Goal: Transaction & Acquisition: Purchase product/service

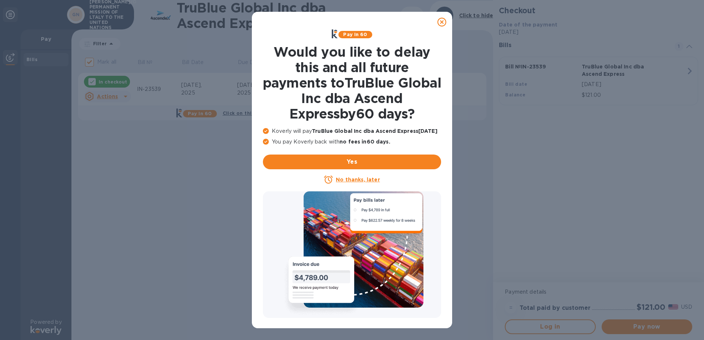
click at [442, 22] on icon at bounding box center [441, 22] width 9 height 9
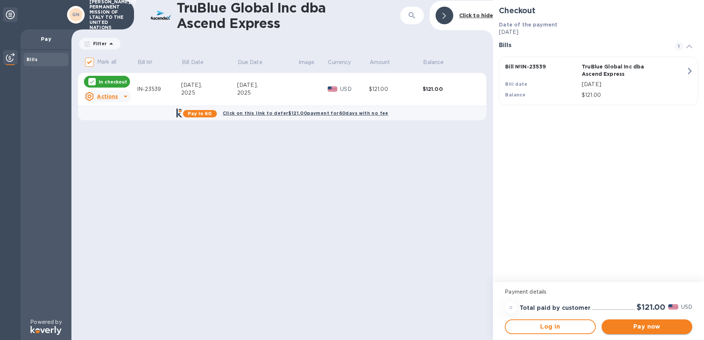
click at [643, 330] on span "Pay now" at bounding box center [646, 326] width 79 height 9
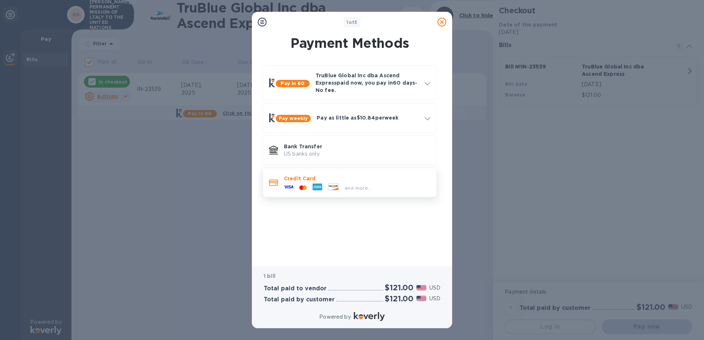
click at [298, 181] on p "Credit Card" at bounding box center [357, 178] width 146 height 7
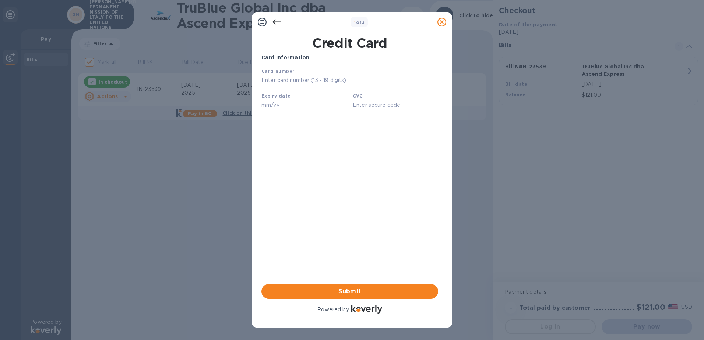
click at [303, 70] on div "Card number" at bounding box center [349, 76] width 183 height 25
click at [295, 81] on input "text" at bounding box center [349, 80] width 177 height 11
click at [335, 83] on input "text" at bounding box center [349, 80] width 177 height 11
click at [333, 82] on input "text" at bounding box center [349, 80] width 177 height 11
type input "4746 3151 6148 4405"
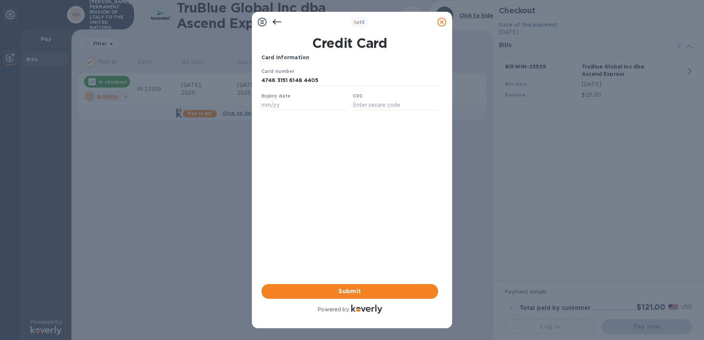
click at [286, 98] on b "Expiry date" at bounding box center [275, 96] width 29 height 6
click at [280, 108] on input "text" at bounding box center [303, 104] width 85 height 11
type input "06/27"
click at [370, 109] on input "text" at bounding box center [395, 104] width 85 height 11
type input "614"
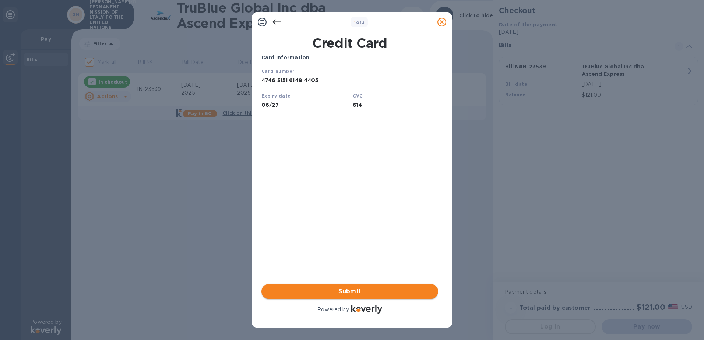
click at [351, 289] on span "Submit" at bounding box center [349, 291] width 165 height 9
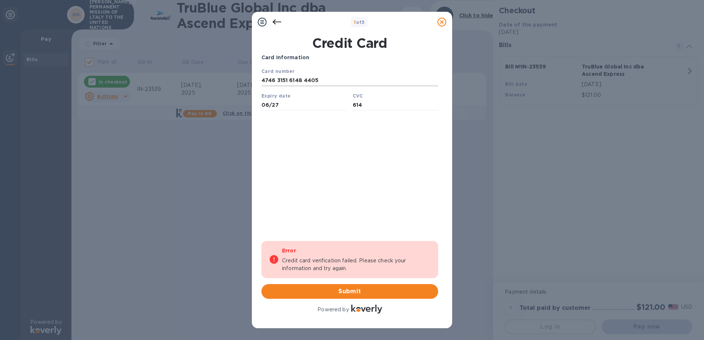
click at [266, 84] on input "4746 3151 6148 4405" at bounding box center [349, 80] width 177 height 11
click at [270, 84] on input "4631 5161 4844 052" at bounding box center [349, 80] width 177 height 11
click at [272, 83] on input "4631 5161 4844 052" at bounding box center [349, 80] width 177 height 11
type input "4"
type input "[CREDIT_CARD_NUMBER]"
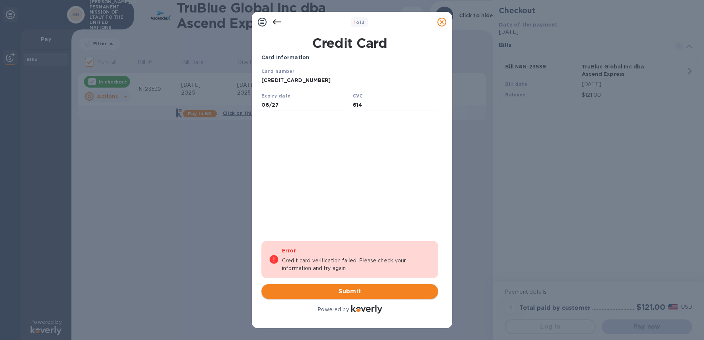
click at [334, 289] on span "Submit" at bounding box center [349, 291] width 165 height 9
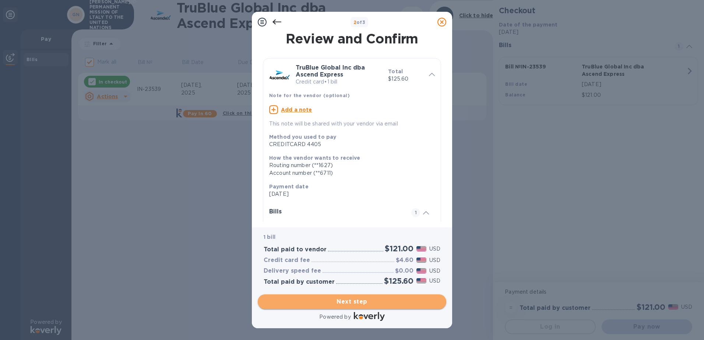
click at [337, 299] on span "Next step" at bounding box center [352, 301] width 177 height 9
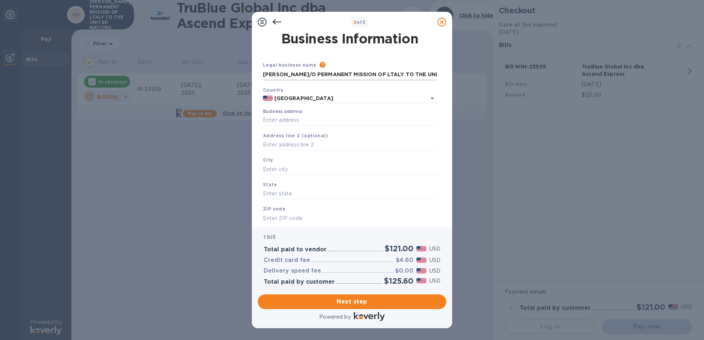
click at [328, 75] on input "[PERSON_NAME]/O PERMANENT MISSION OF LTALY TO THE UNITED NATIONS" at bounding box center [350, 74] width 174 height 11
click at [418, 79] on input "[PERSON_NAME]/O PERMANENT MISSION OF LTALY TO THE UNITED NATIONS" at bounding box center [350, 74] width 174 height 11
click at [263, 71] on input "[PERSON_NAME]/O PERMANENT MISSION OF LTALY TO THE UNITED NATIONS" at bounding box center [350, 74] width 174 height 11
drag, startPoint x: 263, startPoint y: 71, endPoint x: 472, endPoint y: 91, distance: 210.0
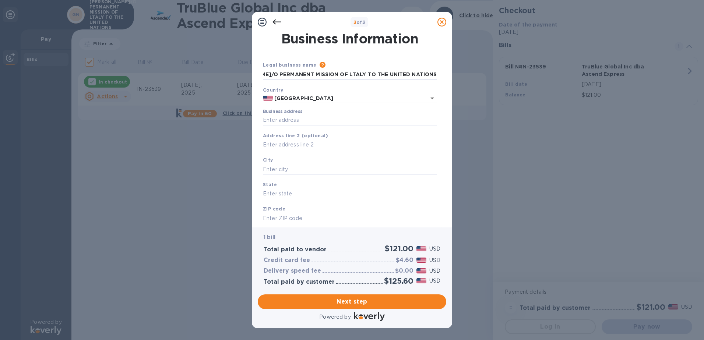
click at [472, 91] on div "3 of 3 Business Information Legal business name Please provide the legal name t…" at bounding box center [352, 170] width 704 height 340
type input "IMS Inc"
click at [301, 119] on input "Business address" at bounding box center [350, 120] width 174 height 11
type input "[STREET_ADDRESS][PERSON_NAME]"
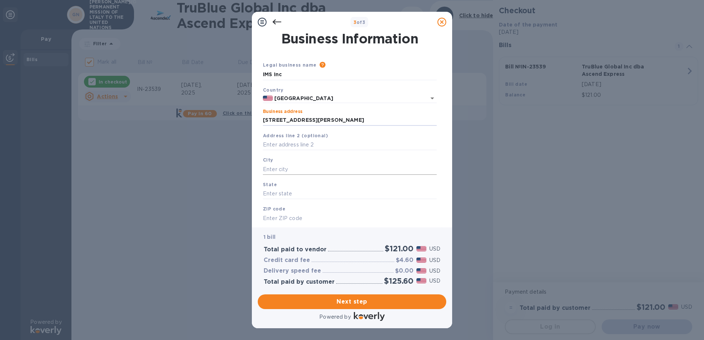
click at [290, 165] on input "text" at bounding box center [350, 169] width 174 height 11
click at [288, 171] on input "text" at bounding box center [350, 169] width 174 height 11
type input "[GEOGRAPHIC_DATA]"
click at [288, 191] on input "text" at bounding box center [350, 193] width 174 height 11
type input "VA"
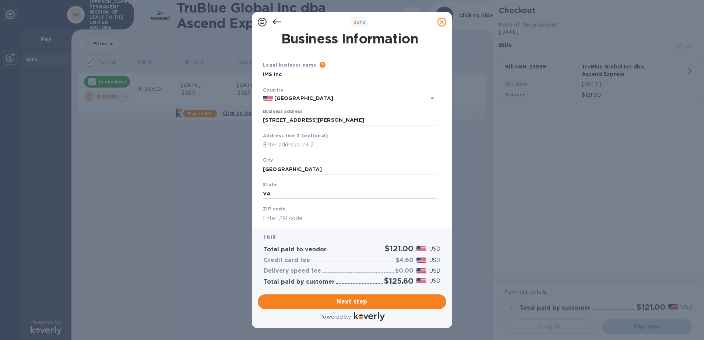
click at [277, 220] on input "text" at bounding box center [350, 218] width 174 height 11
type input "22304"
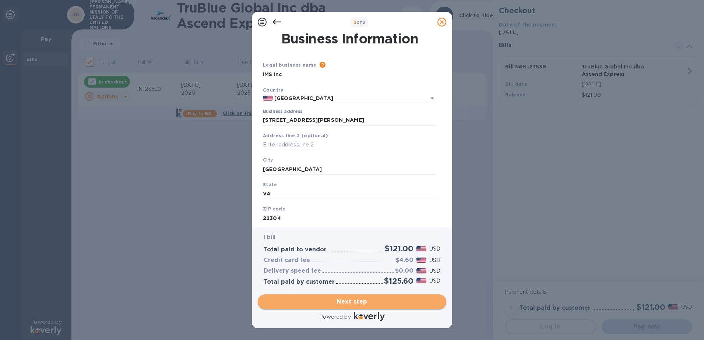
click at [356, 299] on span "Next step" at bounding box center [352, 301] width 177 height 9
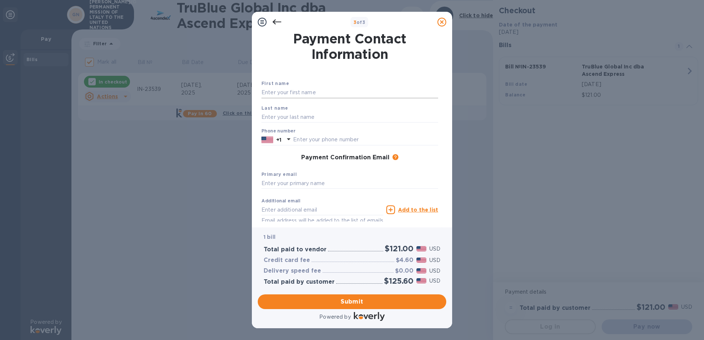
click at [272, 94] on input "text" at bounding box center [349, 92] width 177 height 11
type input "[PERSON_NAME]"
type input "7037516400"
type input "[PERSON_NAME][EMAIL_ADDRESS][DOMAIN_NAME]"
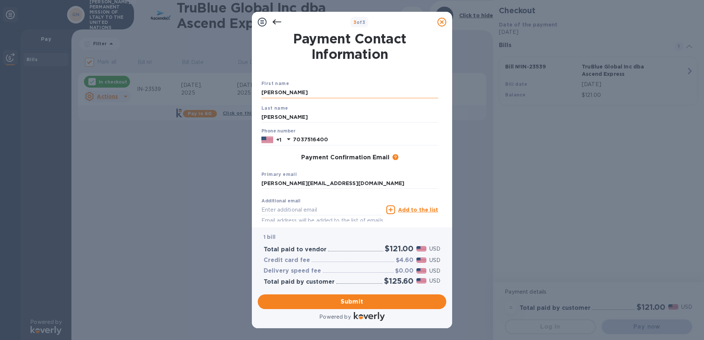
type input "[PERSON_NAME][EMAIL_ADDRESS][DOMAIN_NAME]"
click at [359, 306] on button "Submit" at bounding box center [352, 301] width 188 height 15
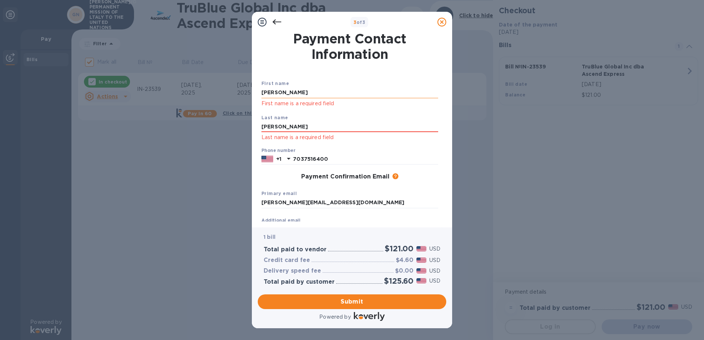
click at [291, 87] on input "[PERSON_NAME]" at bounding box center [349, 92] width 177 height 11
click at [353, 76] on div "First name [PERSON_NAME] First name is a required field Last name [PERSON_NAME]…" at bounding box center [350, 162] width 180 height 193
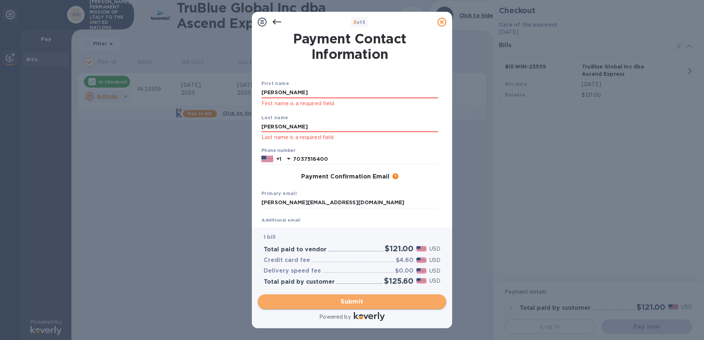
click at [366, 302] on span "Submit" at bounding box center [352, 301] width 177 height 9
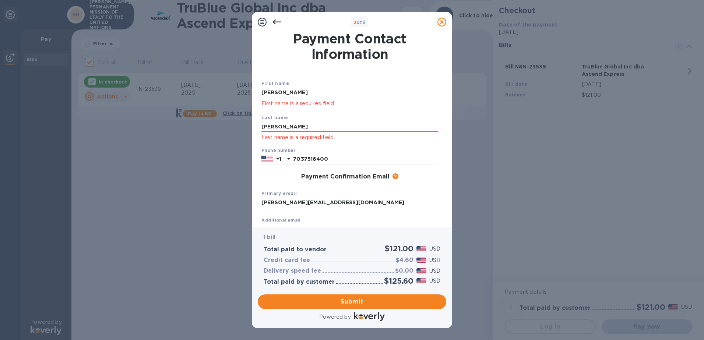
click at [293, 87] on input "[PERSON_NAME]" at bounding box center [349, 92] width 177 height 11
drag, startPoint x: 293, startPoint y: 93, endPoint x: 156, endPoint y: 92, distance: 136.5
click at [158, 92] on div "3 of 3 Payment Contact Information First name [PERSON_NAME] First name is a req…" at bounding box center [352, 170] width 704 height 340
type input "[PERSON_NAME]"
click at [403, 109] on div "First name [PERSON_NAME] First name is a required field" at bounding box center [349, 94] width 183 height 34
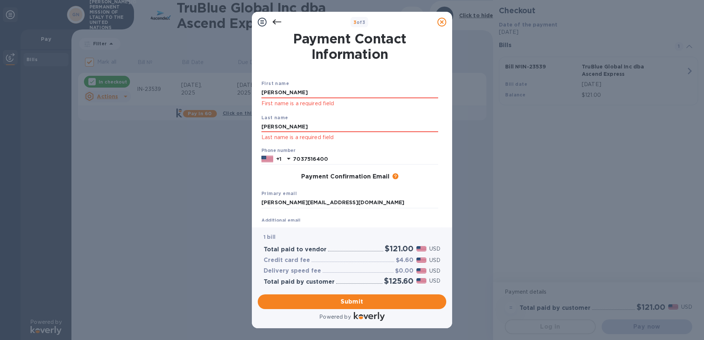
click p "First name is a required field"
click at [292, 114] on div "Last name [PERSON_NAME] Last name is a required field" at bounding box center [349, 128] width 183 height 34
drag, startPoint x: 288, startPoint y: 127, endPoint x: 298, endPoint y: 128, distance: 9.9
click at [288, 127] on input "[PERSON_NAME]" at bounding box center [349, 126] width 177 height 11
click at [307, 129] on input "[PERSON_NAME]" at bounding box center [349, 126] width 177 height 11
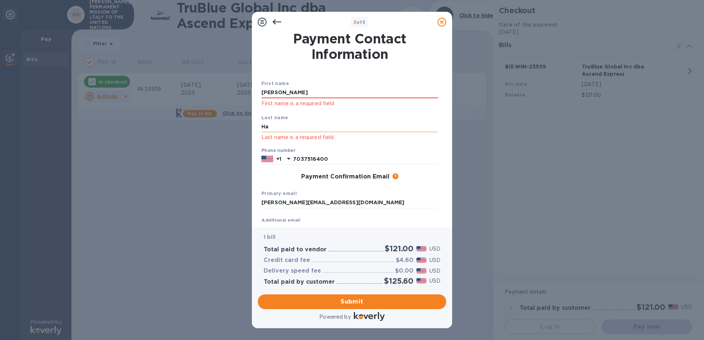
type input "H"
type input "[PERSON_NAME]"
click at [489, 149] on div "3 of 3 Payment Contact Information First name [PERSON_NAME] First name is a req…" at bounding box center [352, 170] width 704 height 340
click at [355, 301] on span "Submit" at bounding box center [352, 301] width 177 height 9
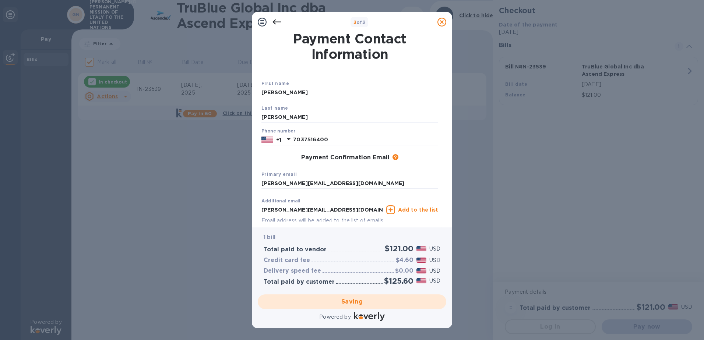
checkbox input "false"
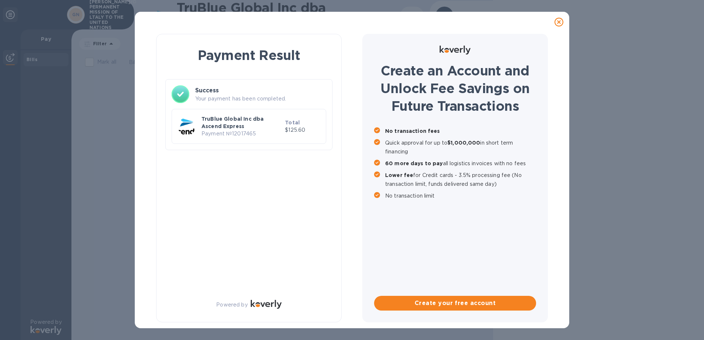
click at [560, 17] on div at bounding box center [558, 22] width 15 height 15
